Goal: Task Accomplishment & Management: Use online tool/utility

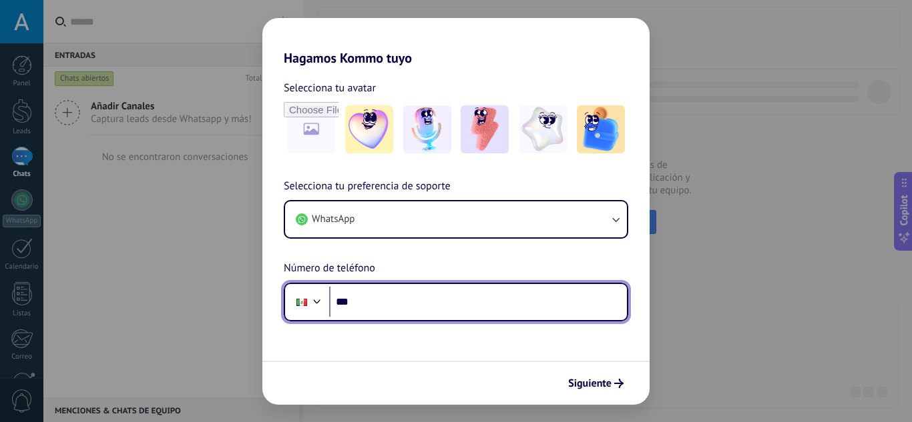
click at [372, 303] on input "***" at bounding box center [478, 302] width 298 height 31
type input "**********"
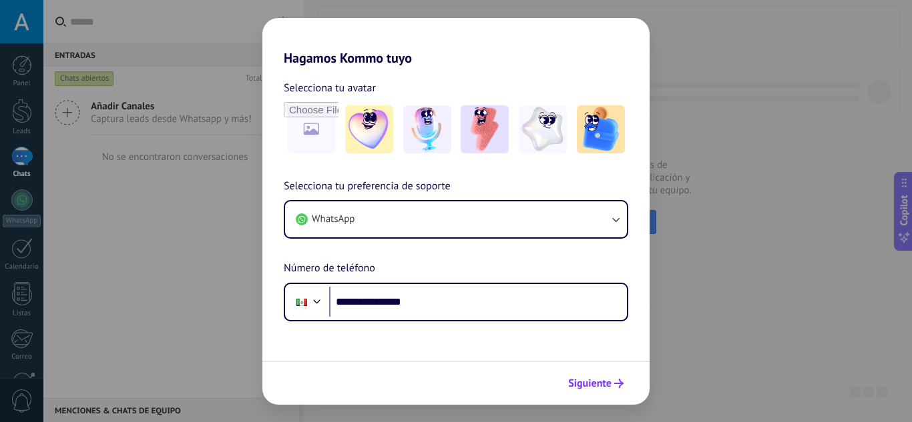
click at [595, 375] on button "Siguiente" at bounding box center [595, 383] width 67 height 23
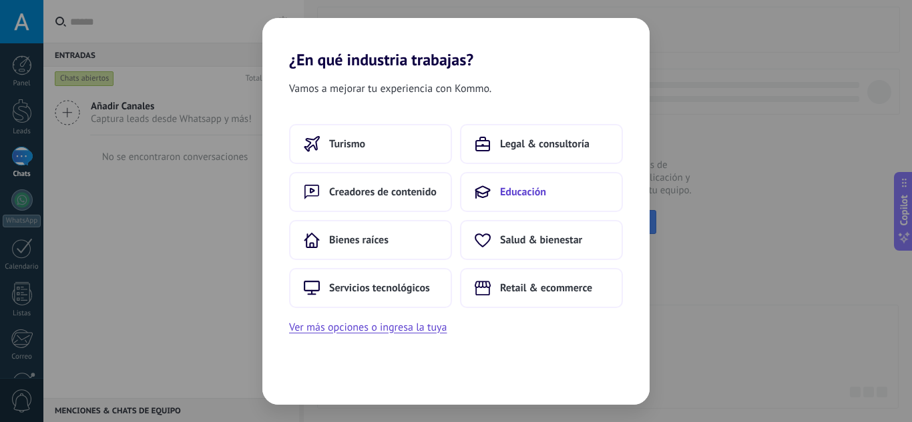
click at [518, 188] on span "Educación" at bounding box center [523, 192] width 46 height 13
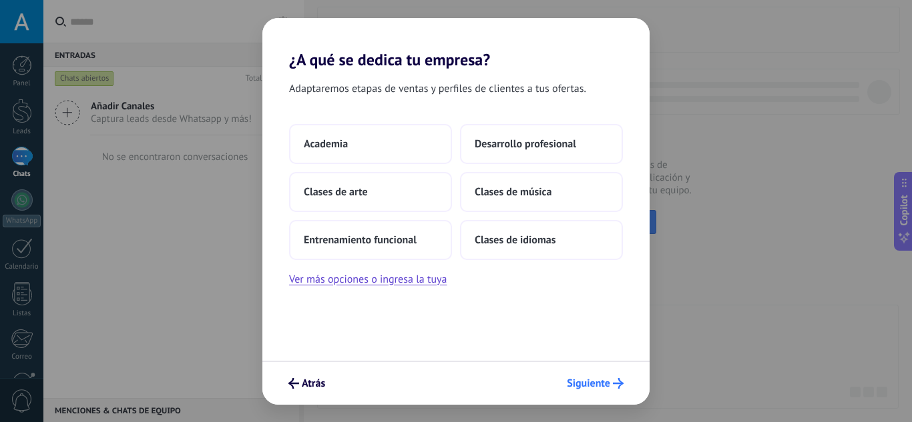
click at [597, 392] on button "Siguiente" at bounding box center [595, 383] width 69 height 23
click at [514, 155] on button "Desarrollo profesional" at bounding box center [541, 144] width 163 height 40
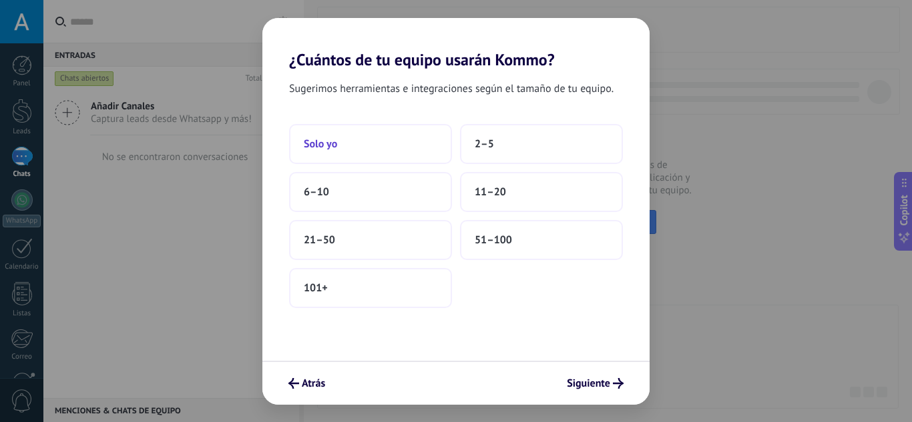
click at [388, 140] on button "Solo yo" at bounding box center [370, 144] width 163 height 40
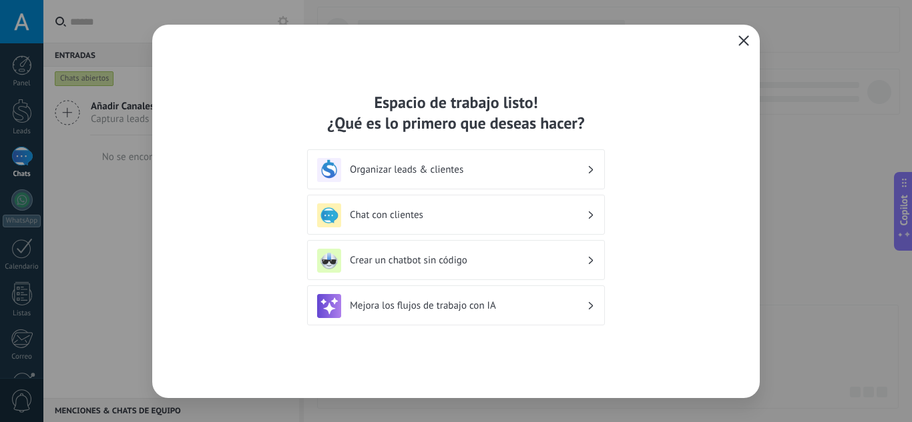
click at [736, 49] on button "button" at bounding box center [743, 41] width 17 height 19
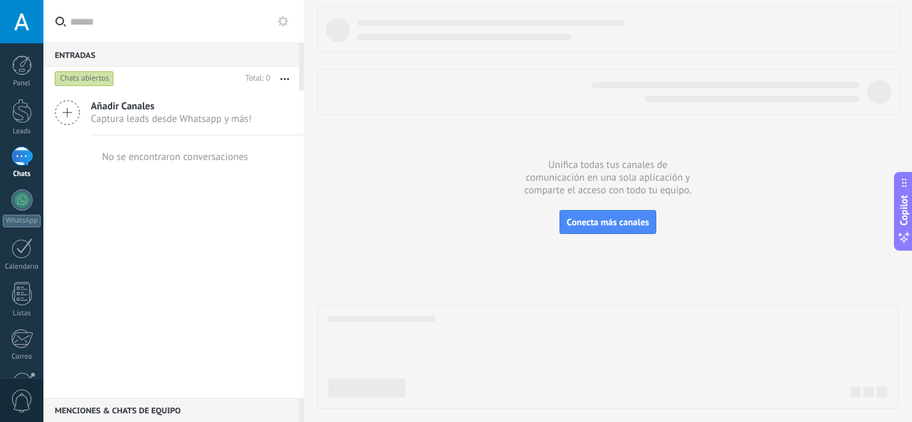
scroll to position [133, 0]
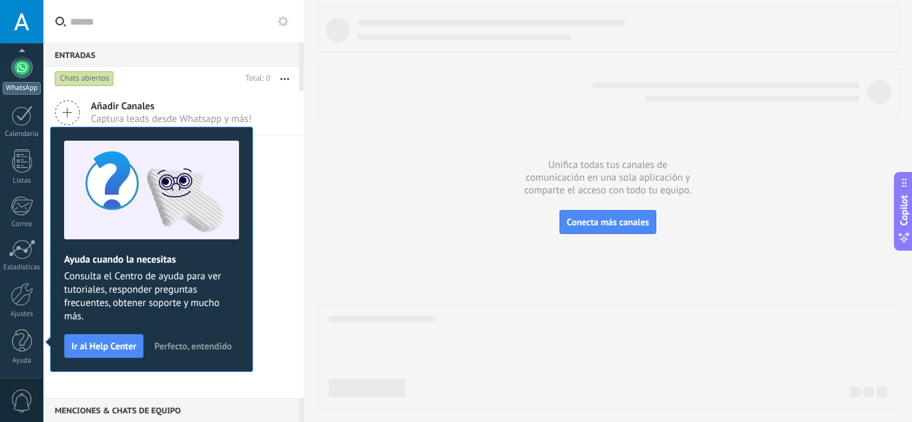
click at [24, 71] on div at bounding box center [21, 67] width 21 height 21
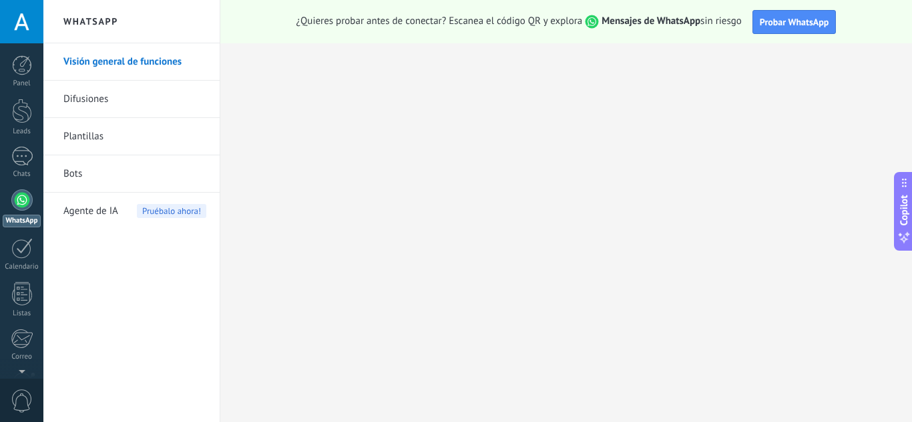
click at [20, 20] on div at bounding box center [21, 21] width 43 height 43
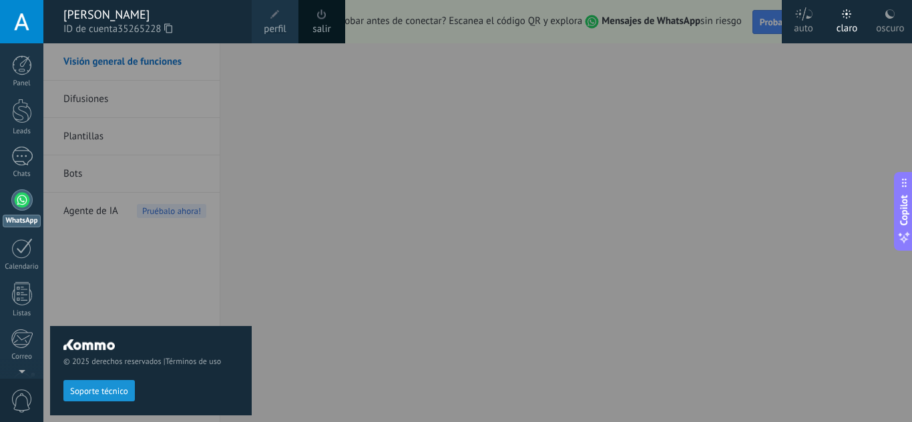
click at [293, 23] on link "perfil" at bounding box center [275, 21] width 47 height 43
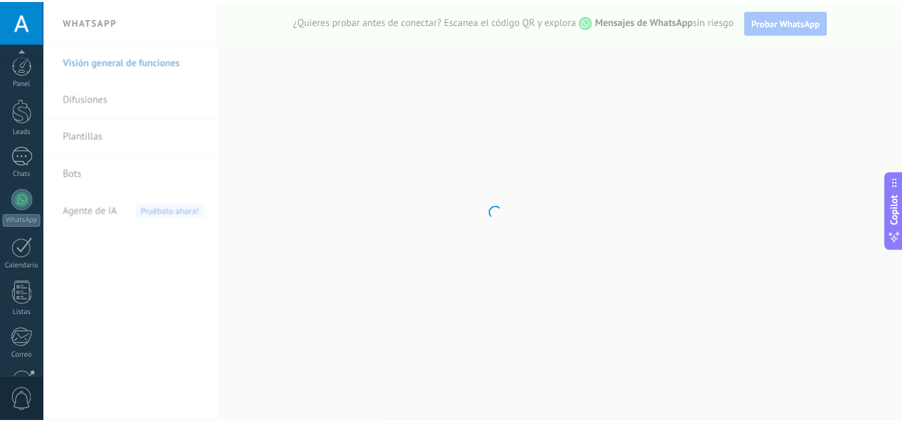
scroll to position [133, 0]
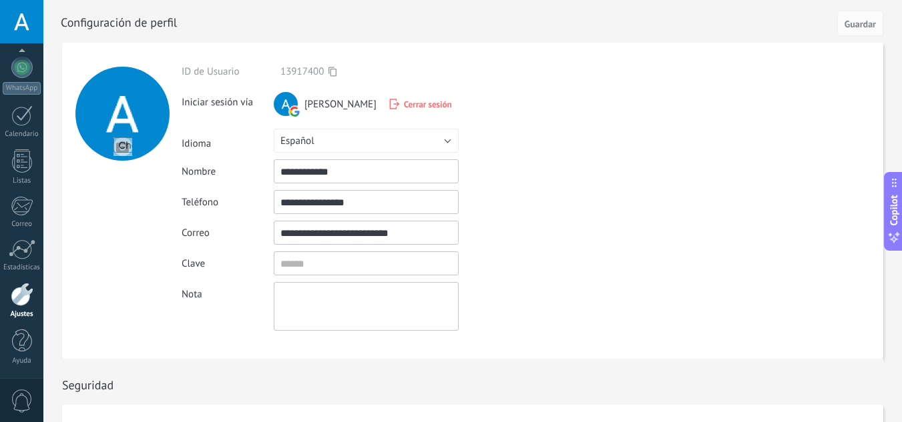
click at [117, 147] on input "file" at bounding box center [122, 146] width 19 height 19
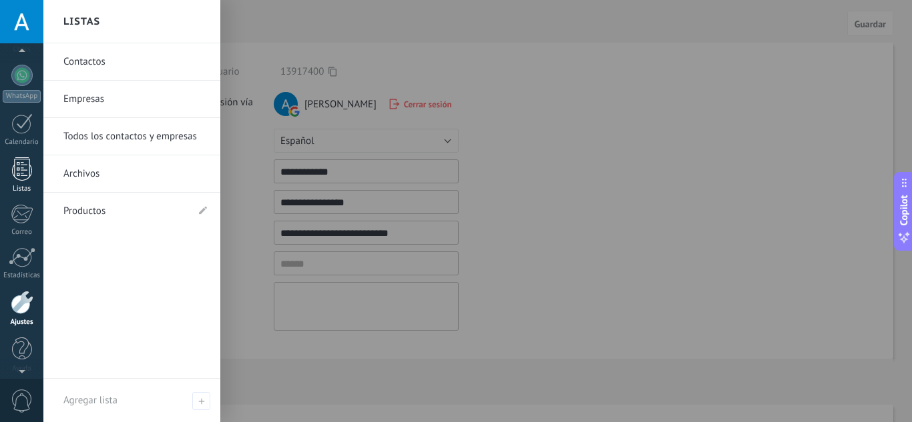
click at [24, 172] on div at bounding box center [22, 168] width 20 height 23
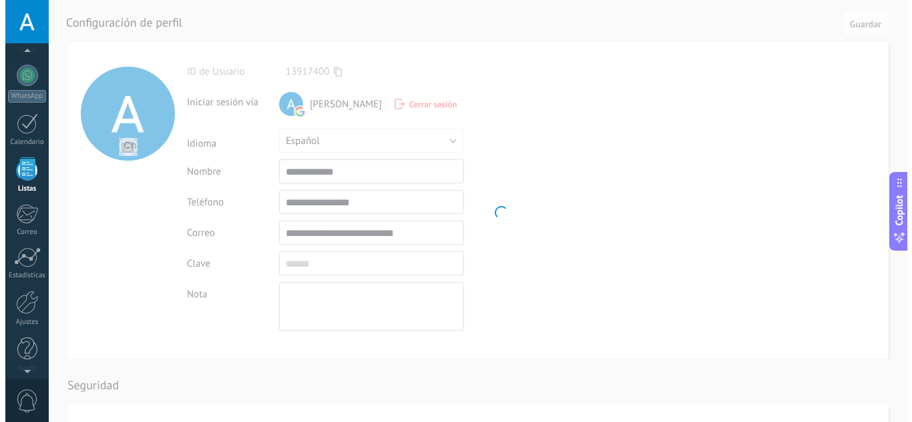
scroll to position [83, 0]
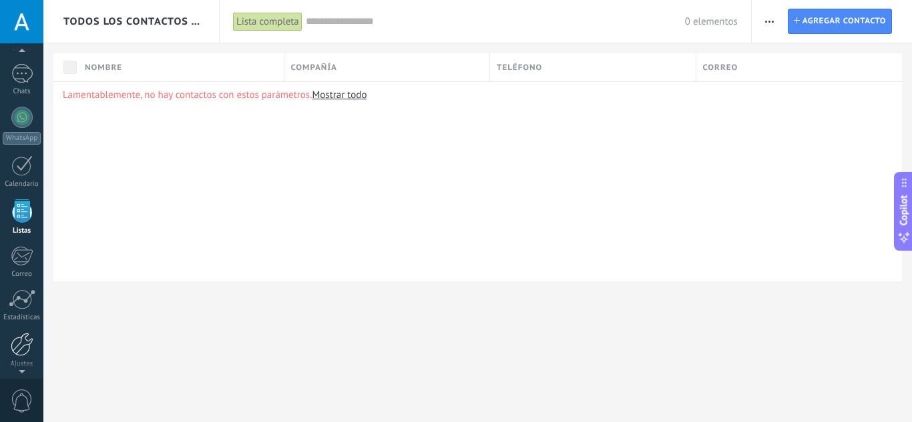
click at [19, 351] on div at bounding box center [22, 344] width 23 height 23
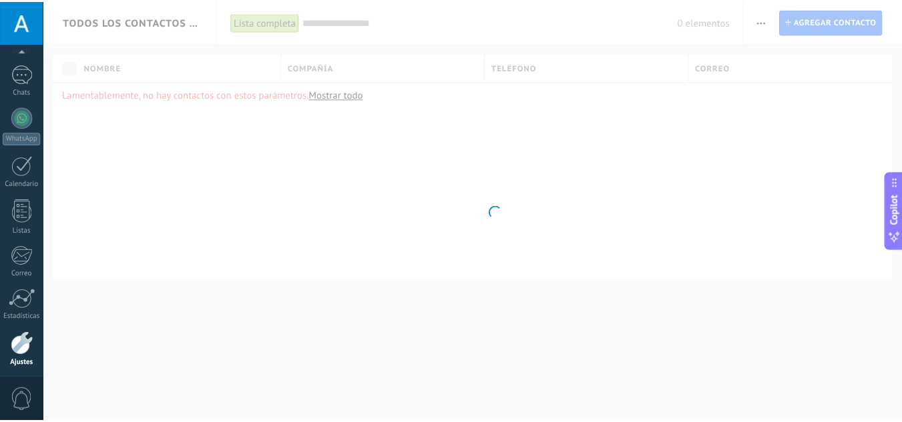
scroll to position [133, 0]
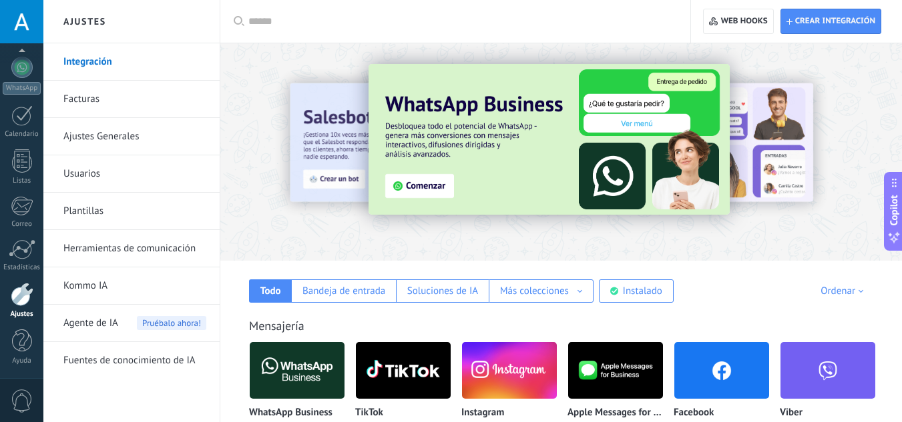
click at [342, 22] on input "text" at bounding box center [459, 22] width 423 height 14
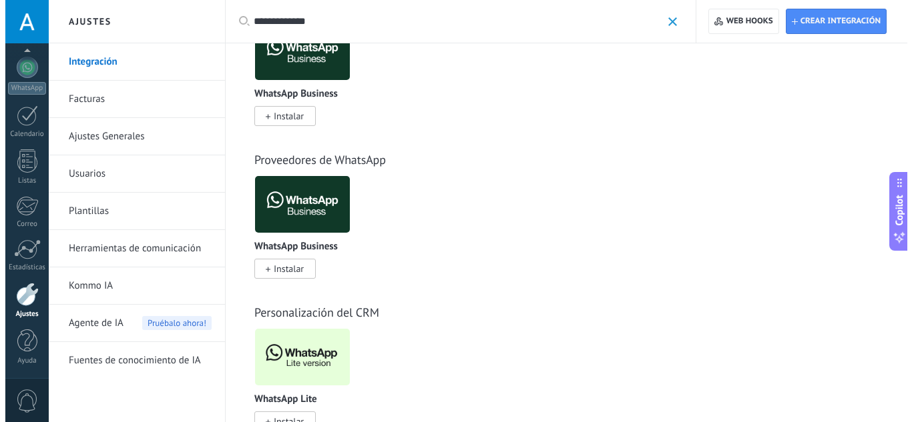
scroll to position [113, 0]
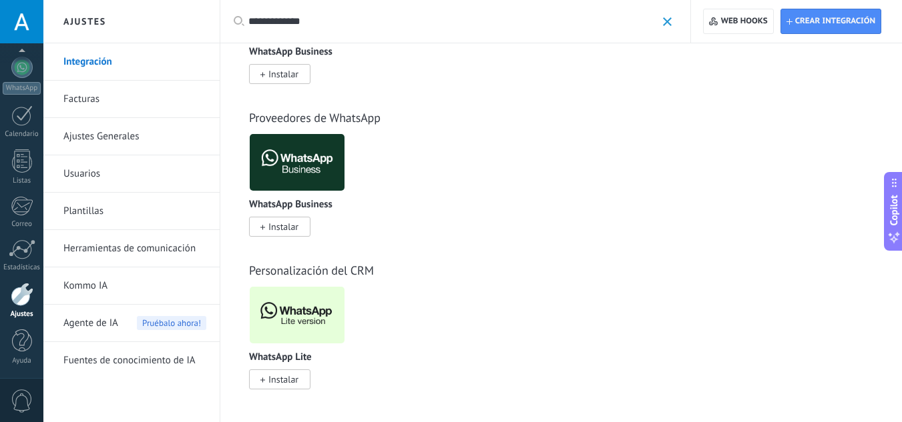
type input "**********"
click at [292, 384] on span "Instalar" at bounding box center [283, 380] width 30 height 12
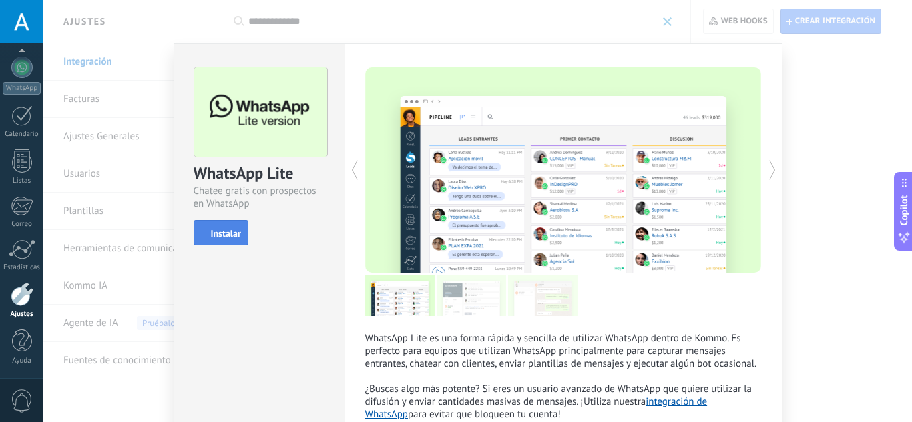
click at [214, 234] on span "Instalar" at bounding box center [226, 233] width 30 height 9
